Goal: Task Accomplishment & Management: Manage account settings

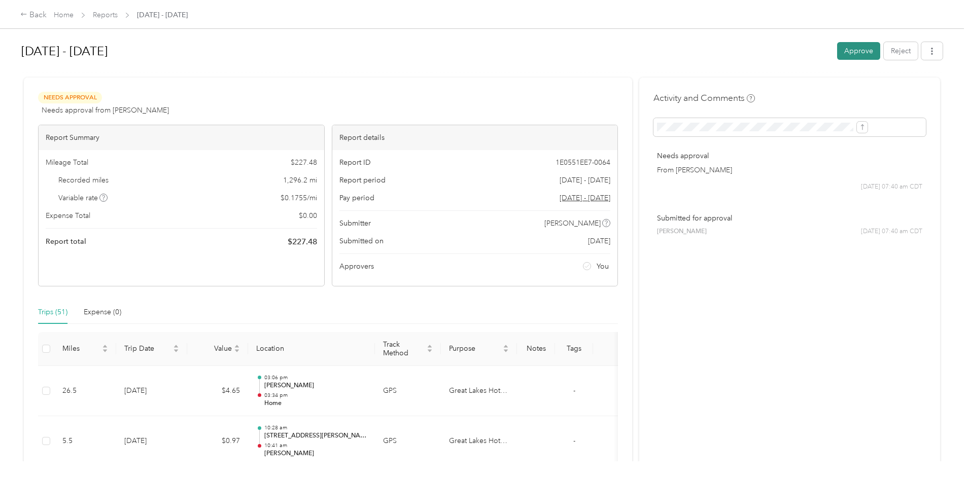
click at [837, 53] on button "Approve" at bounding box center [858, 51] width 43 height 18
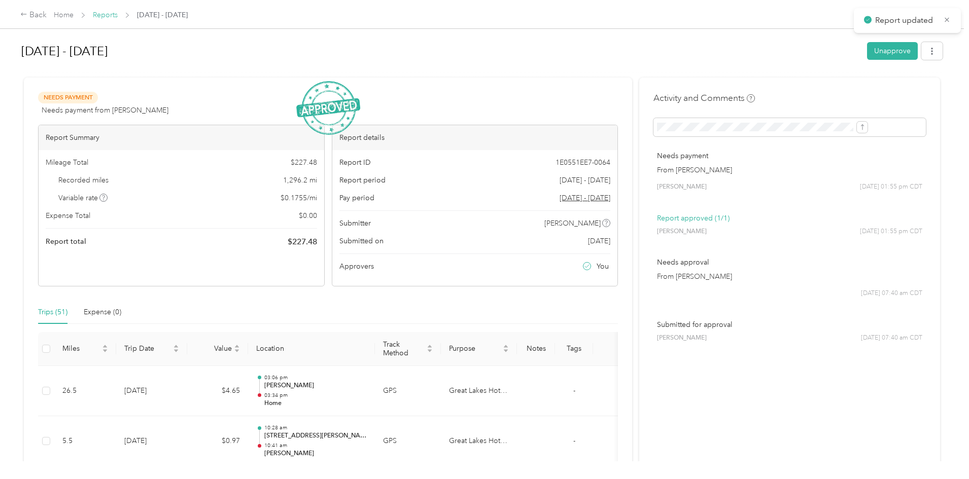
click at [118, 11] on link "Reports" at bounding box center [105, 15] width 25 height 9
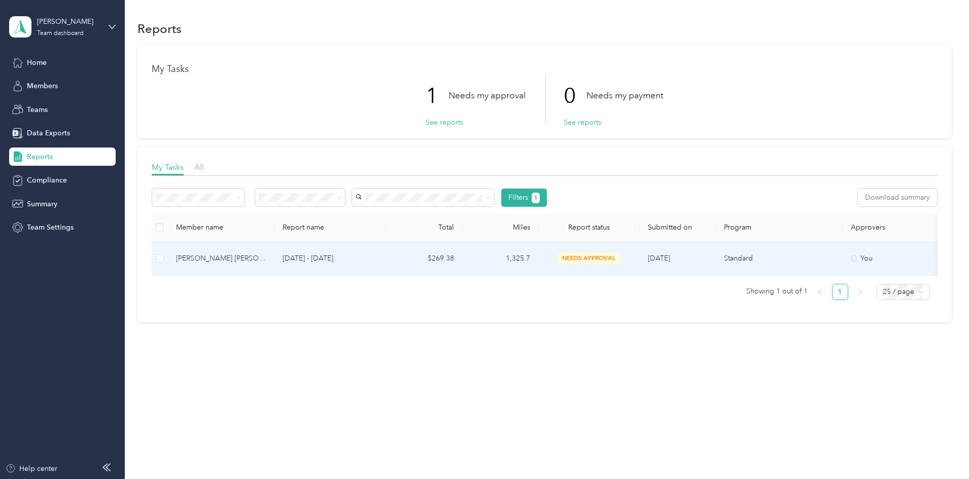
click at [266, 261] on div "[PERSON_NAME] [PERSON_NAME]" at bounding box center [221, 258] width 90 height 11
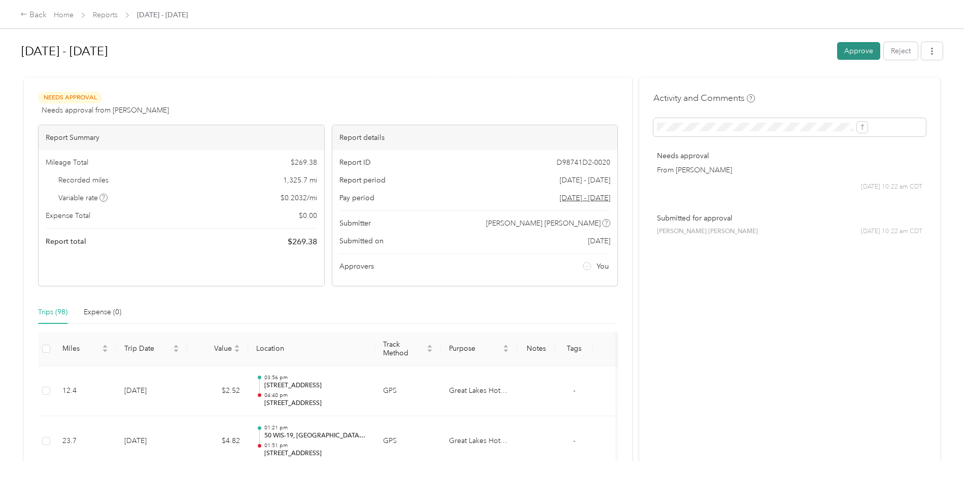
click at [837, 52] on button "Approve" at bounding box center [858, 51] width 43 height 18
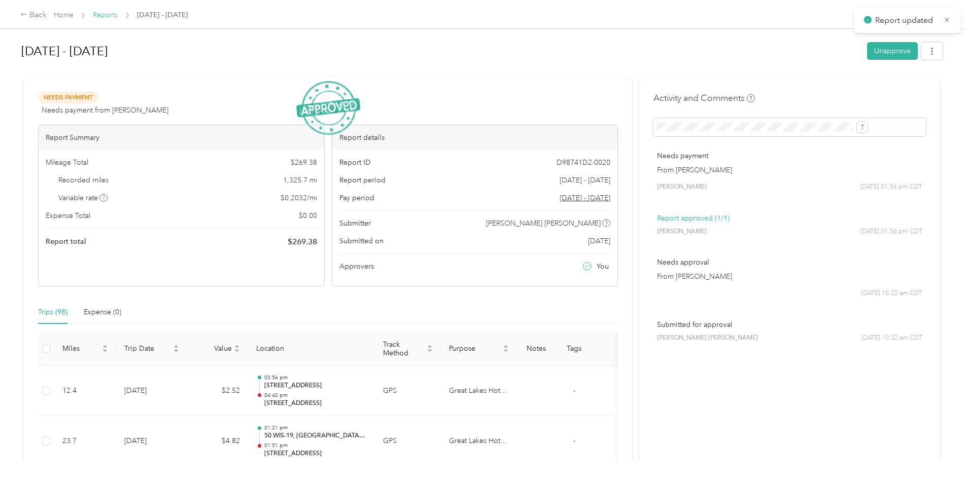
click at [118, 16] on link "Reports" at bounding box center [105, 15] width 25 height 9
